Goal: Information Seeking & Learning: Learn about a topic

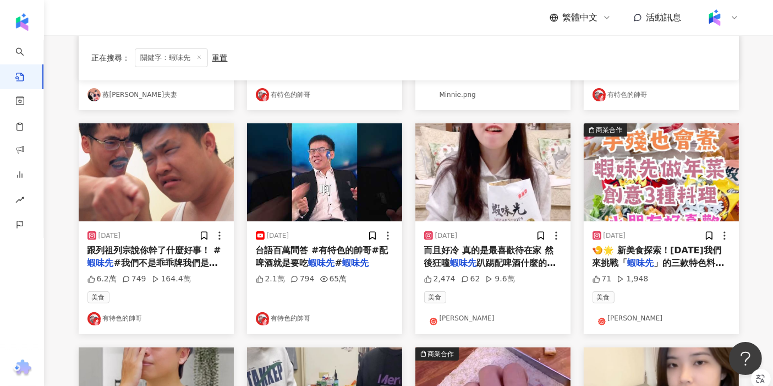
scroll to position [306, 0]
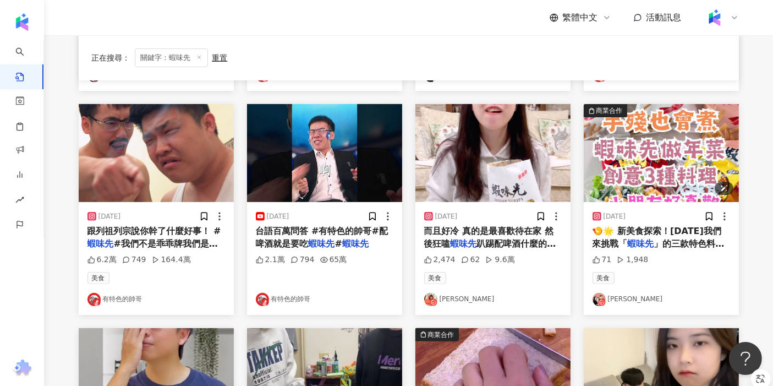
click at [296, 161] on img "button" at bounding box center [661, 153] width 155 height 98
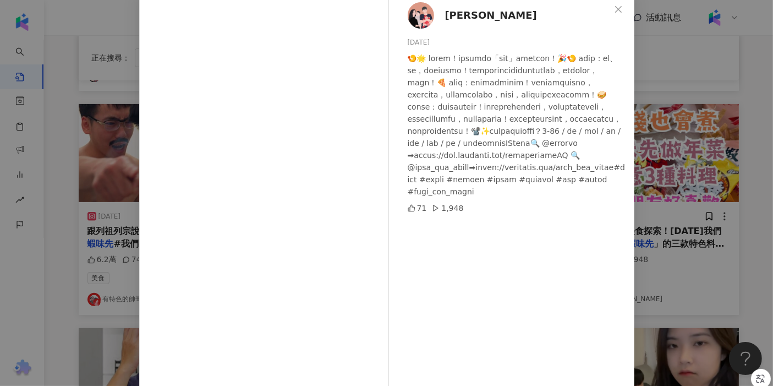
scroll to position [107, 0]
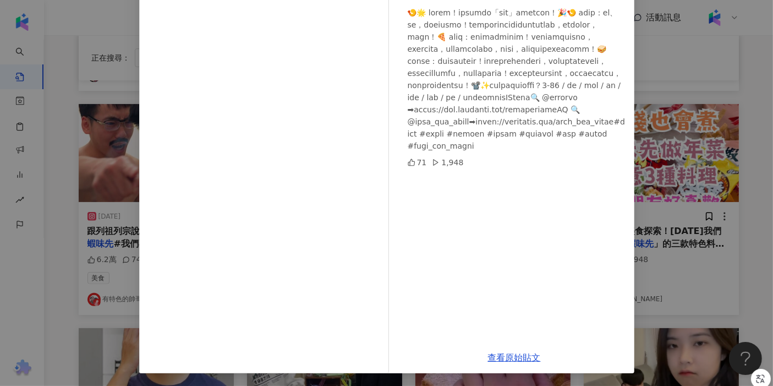
click at [296, 259] on div "[PERSON_NAME] [DATE] 71 1,948 查看原始貼文" at bounding box center [386, 193] width 773 height 386
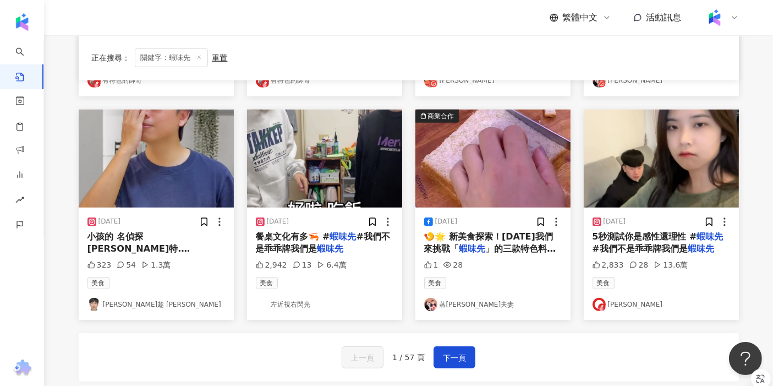
scroll to position [550, 0]
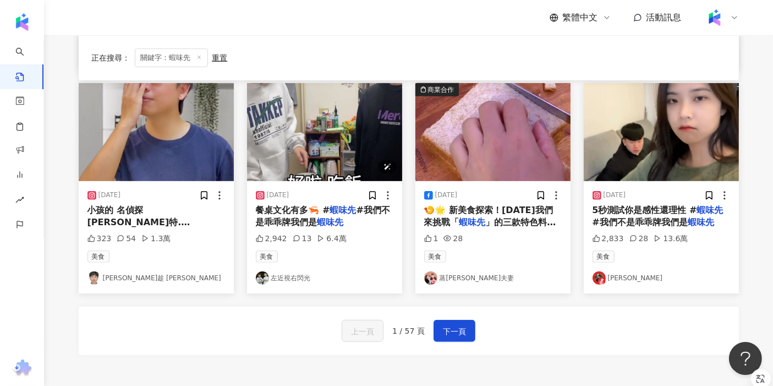
click at [296, 150] on img "button" at bounding box center [324, 132] width 155 height 98
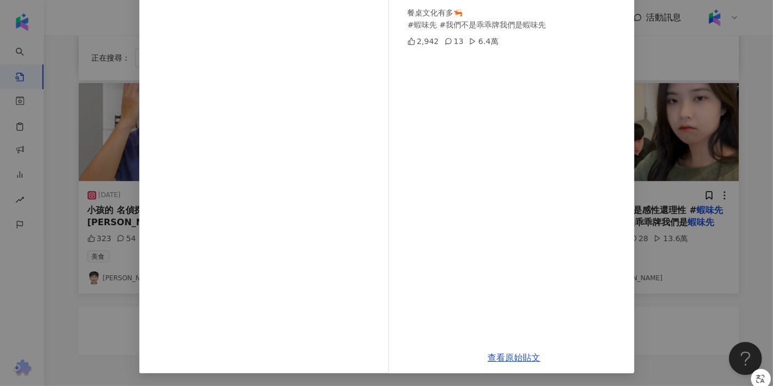
scroll to position [46, 0]
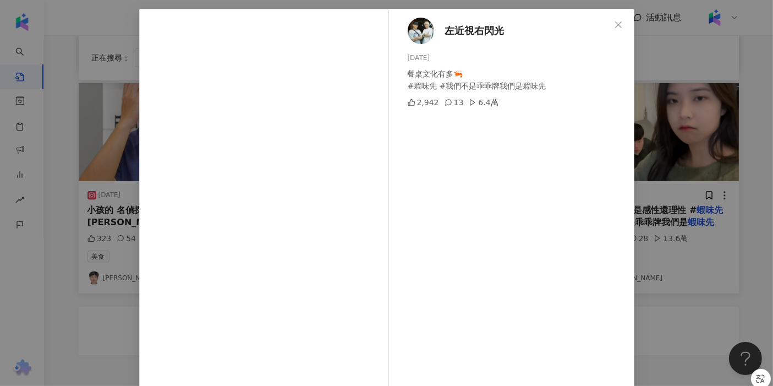
click at [296, 176] on div "左近視右閃光 [DATE] 餐桌文化有多🦐 #蝦味先 #我們不是乖乖牌我們是蝦味先 2,942 13 6.4萬 查看原始貼文" at bounding box center [386, 193] width 773 height 386
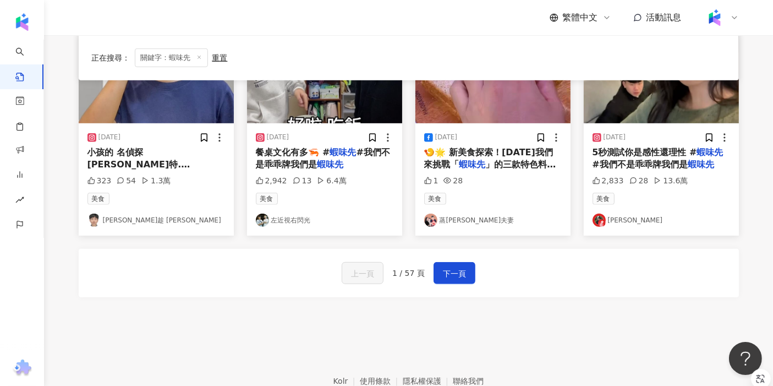
scroll to position [668, 0]
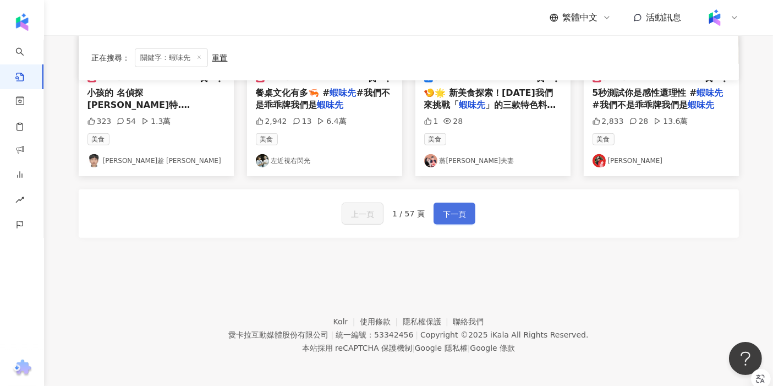
click at [296, 216] on span "下一頁" at bounding box center [454, 214] width 23 height 13
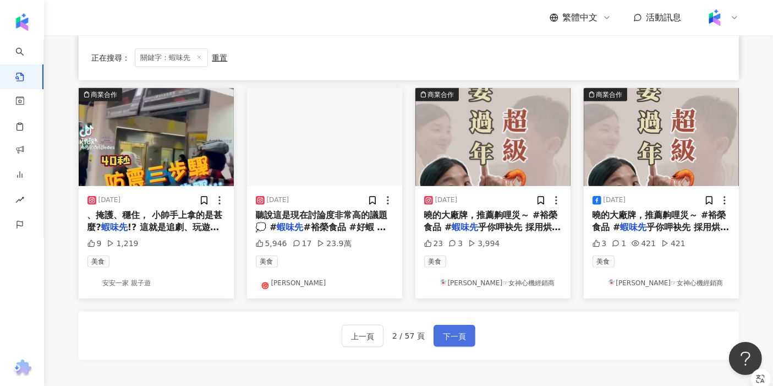
scroll to position [484, 0]
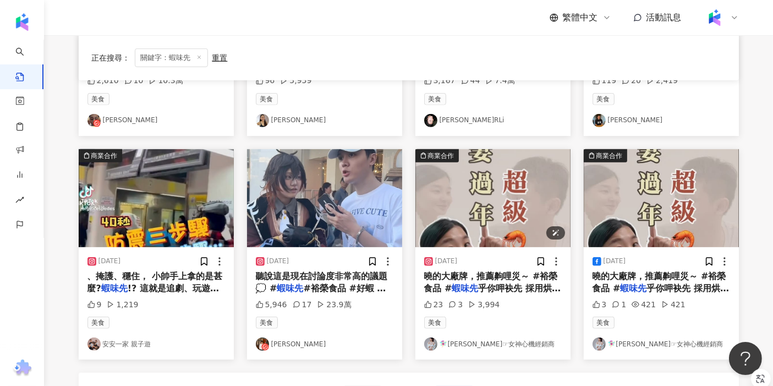
click at [296, 230] on img "button" at bounding box center [493, 198] width 155 height 98
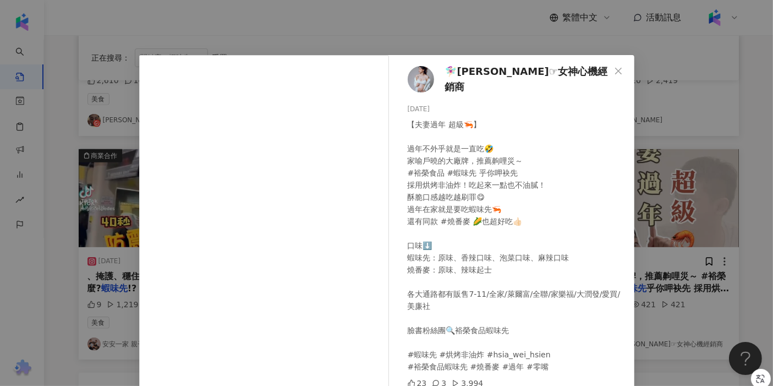
scroll to position [61, 0]
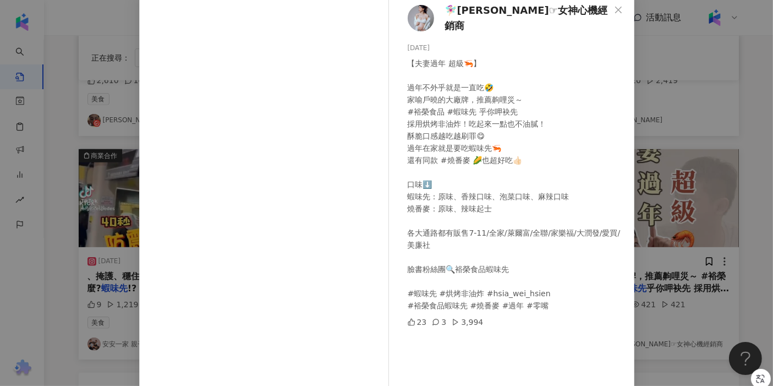
click at [296, 238] on div "🧚🏻‍♀️[PERSON_NAME]☞︎女神心機經銷商 [DATE] 【夫妻過年 超級🦐】 過年不外乎就是一直吃🤣 家喻戶曉的大廠牌，推薦齁哩災～ #裕榮食品…" at bounding box center [386, 193] width 773 height 386
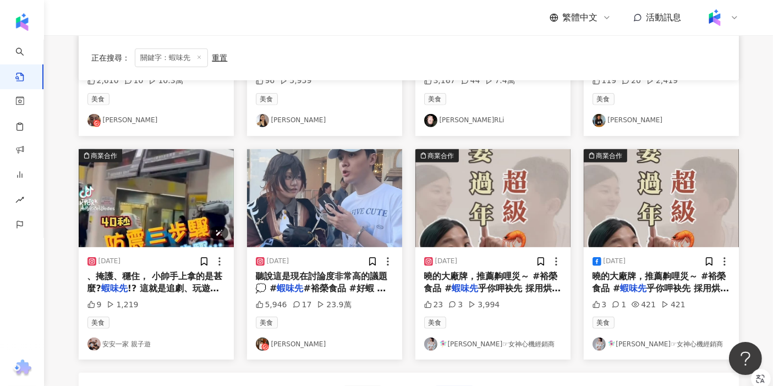
click at [172, 218] on img "button" at bounding box center [156, 198] width 155 height 98
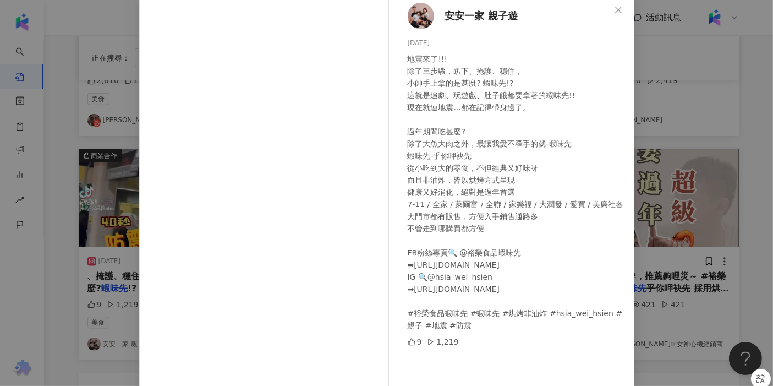
click at [296, 205] on div "安安一家 親子遊 [DATE] 地震來了!!! 除了三步驟，趴下、掩護、穩住， 小帥手上拿的是甚麼? 蝦味先!? 這就是追劇、玩遊戲、肚子餓都要拿著的蝦味先!…" at bounding box center [386, 193] width 773 height 386
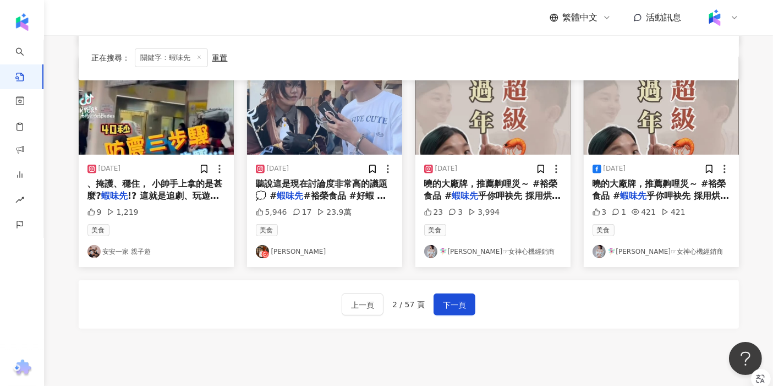
scroll to position [607, 0]
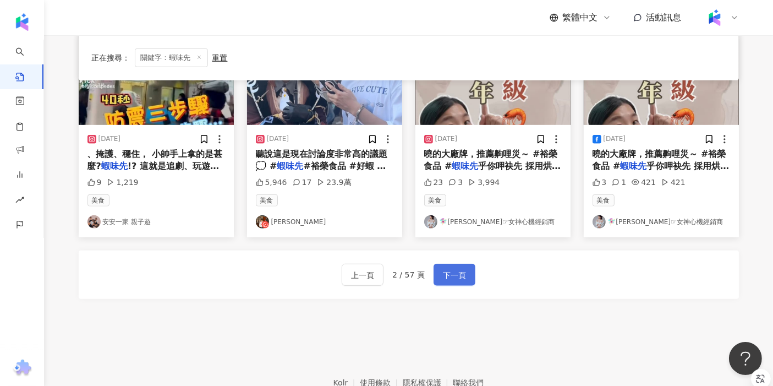
click at [296, 277] on span "下一頁" at bounding box center [454, 275] width 23 height 13
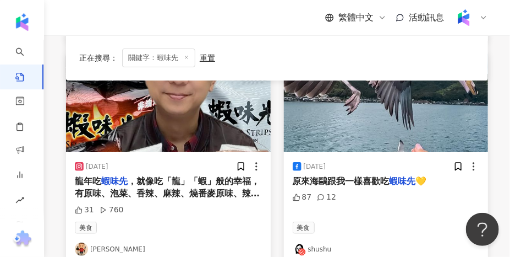
scroll to position [1463, 0]
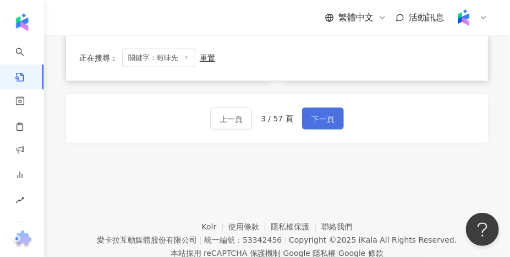
click at [296, 120] on span "下一頁" at bounding box center [323, 118] width 23 height 13
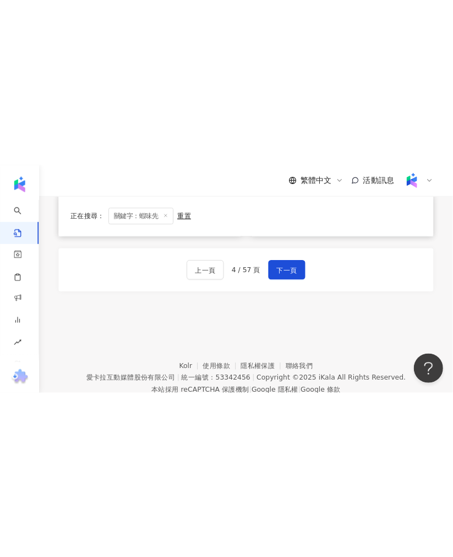
scroll to position [1198, 0]
